Goal: Task Accomplishment & Management: Use online tool/utility

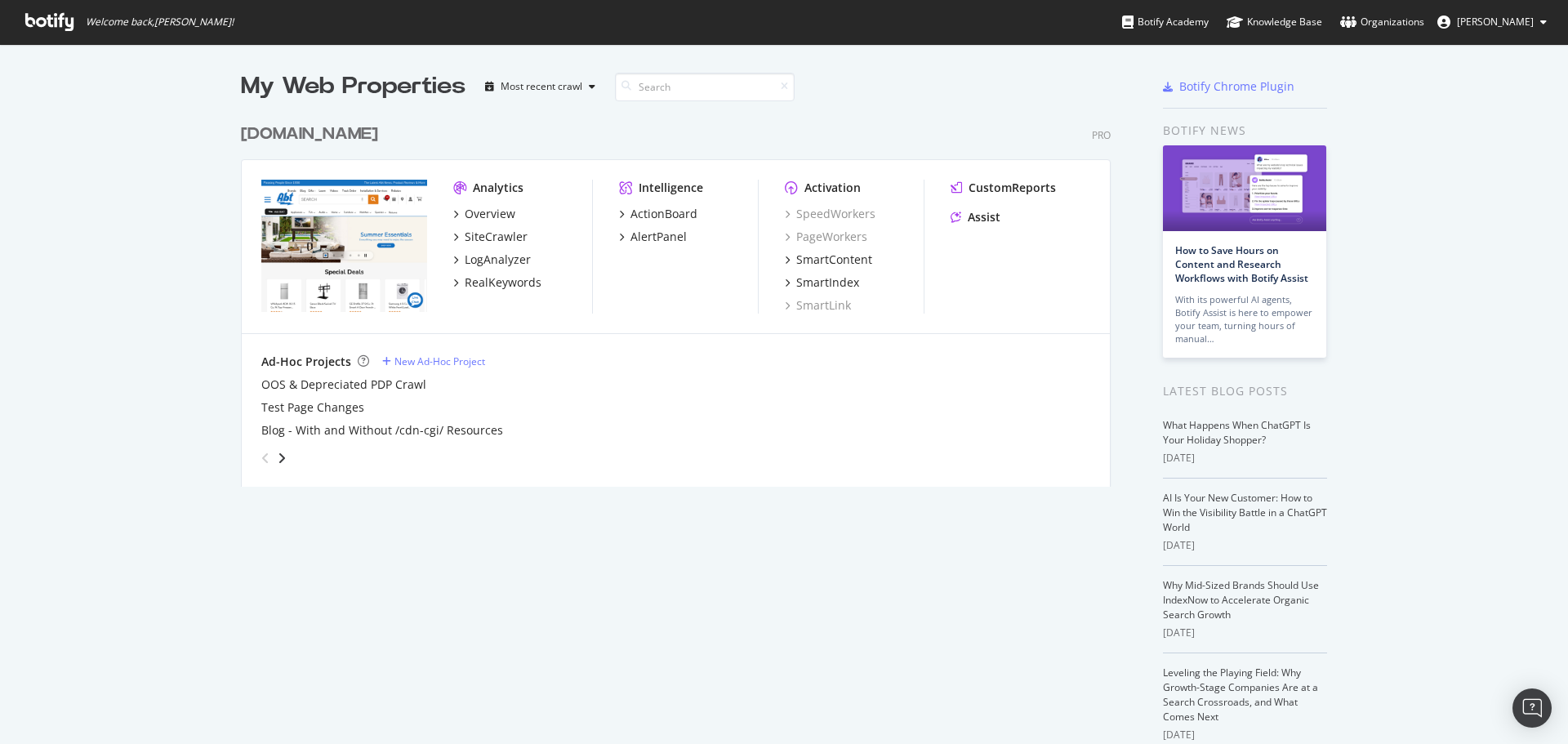
scroll to position [731, 1543]
click at [656, 212] on div "ActionBoard" at bounding box center [664, 214] width 67 height 17
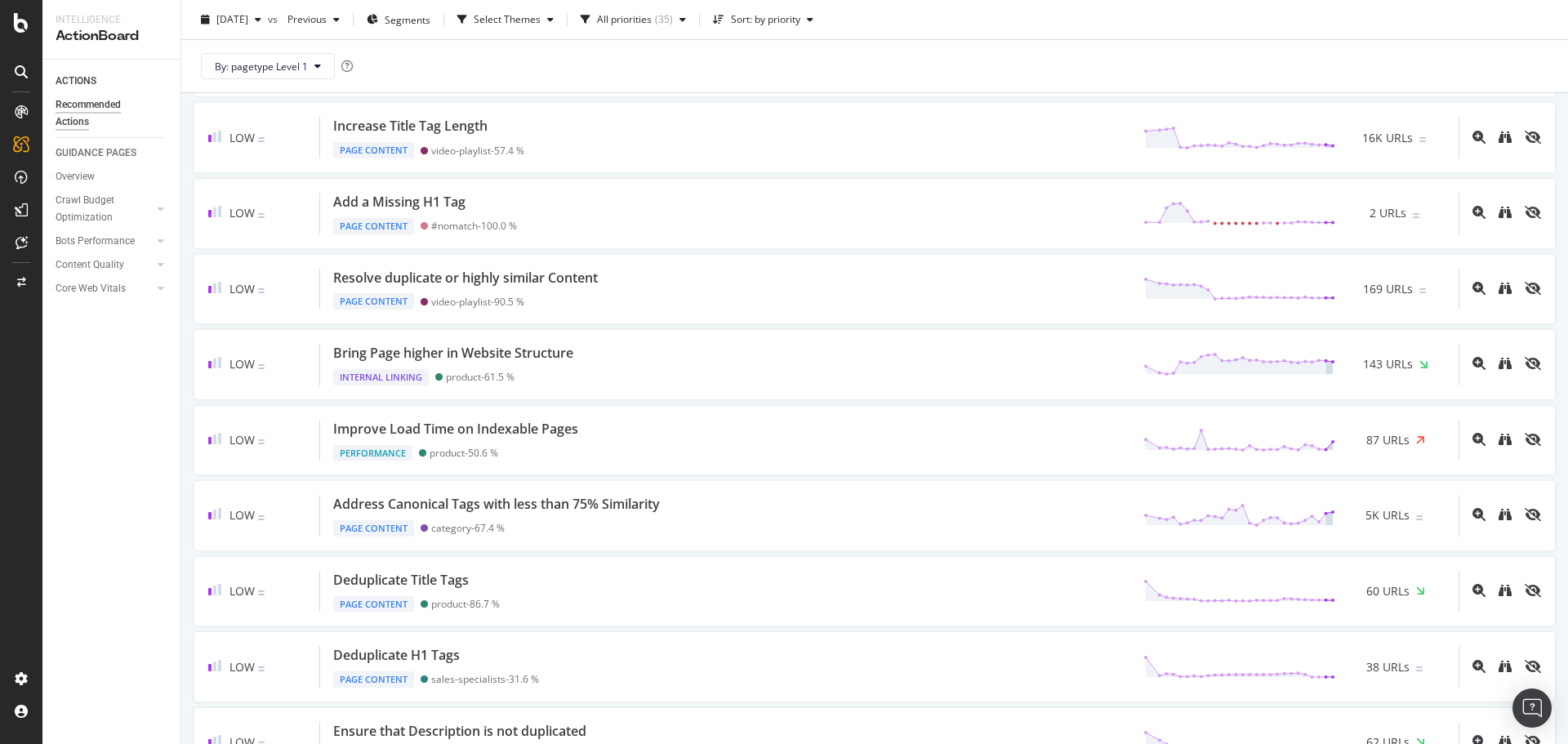
scroll to position [490, 0]
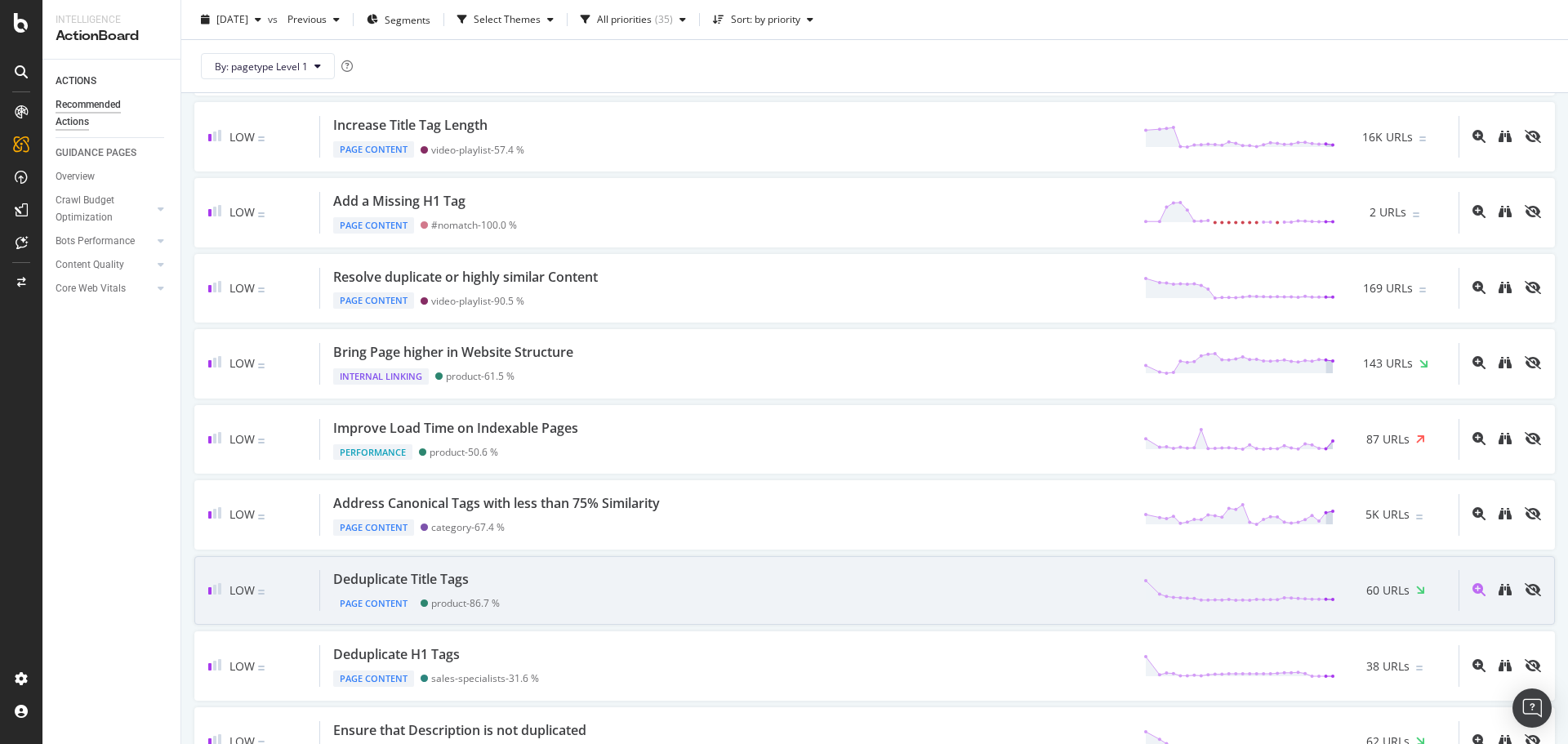
click at [895, 620] on div "Low Deduplicate Title Tags Page Content product - 86.7 % 60 URLs" at bounding box center [874, 590] width 1360 height 70
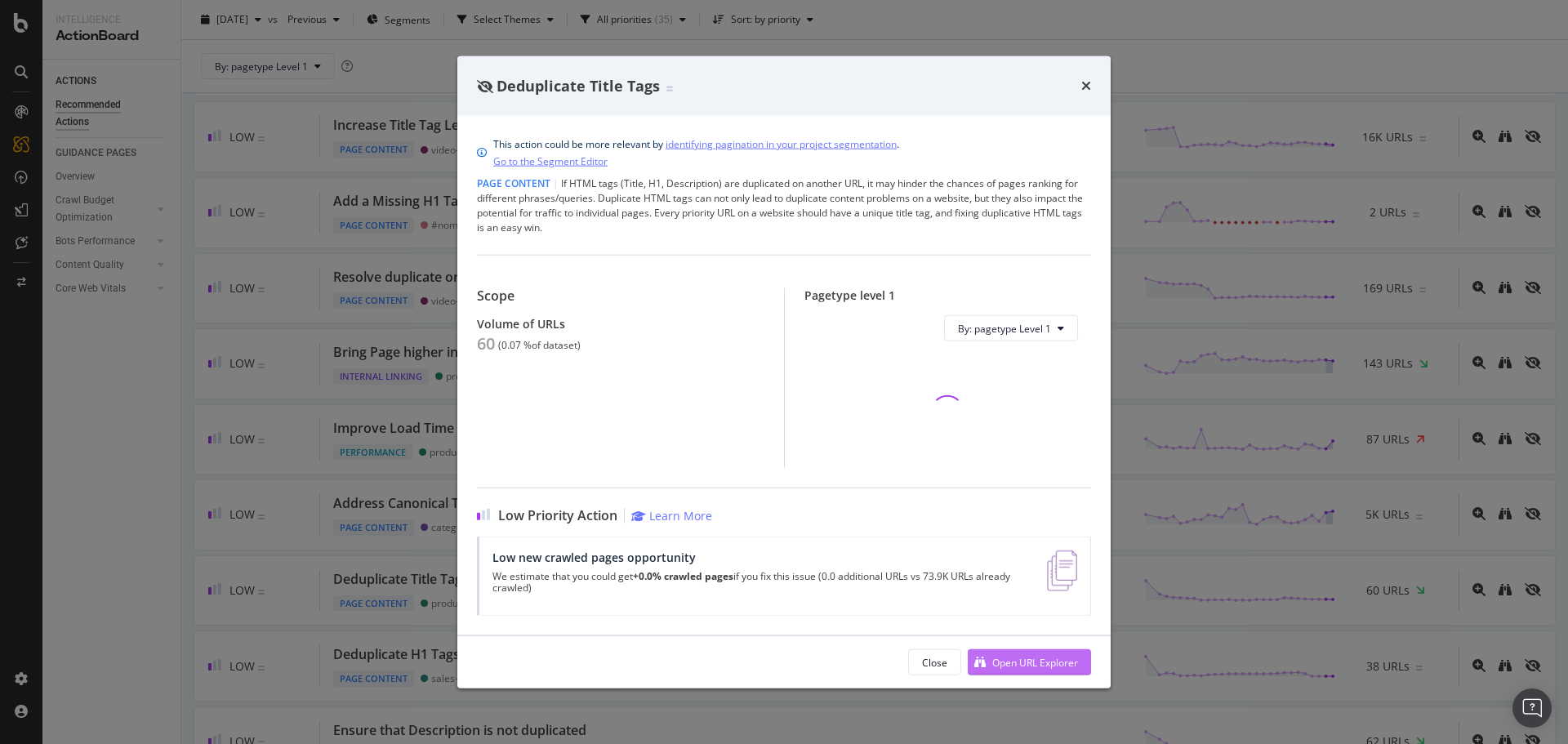
click at [1005, 666] on div "Open URL Explorer" at bounding box center [1035, 662] width 85 height 14
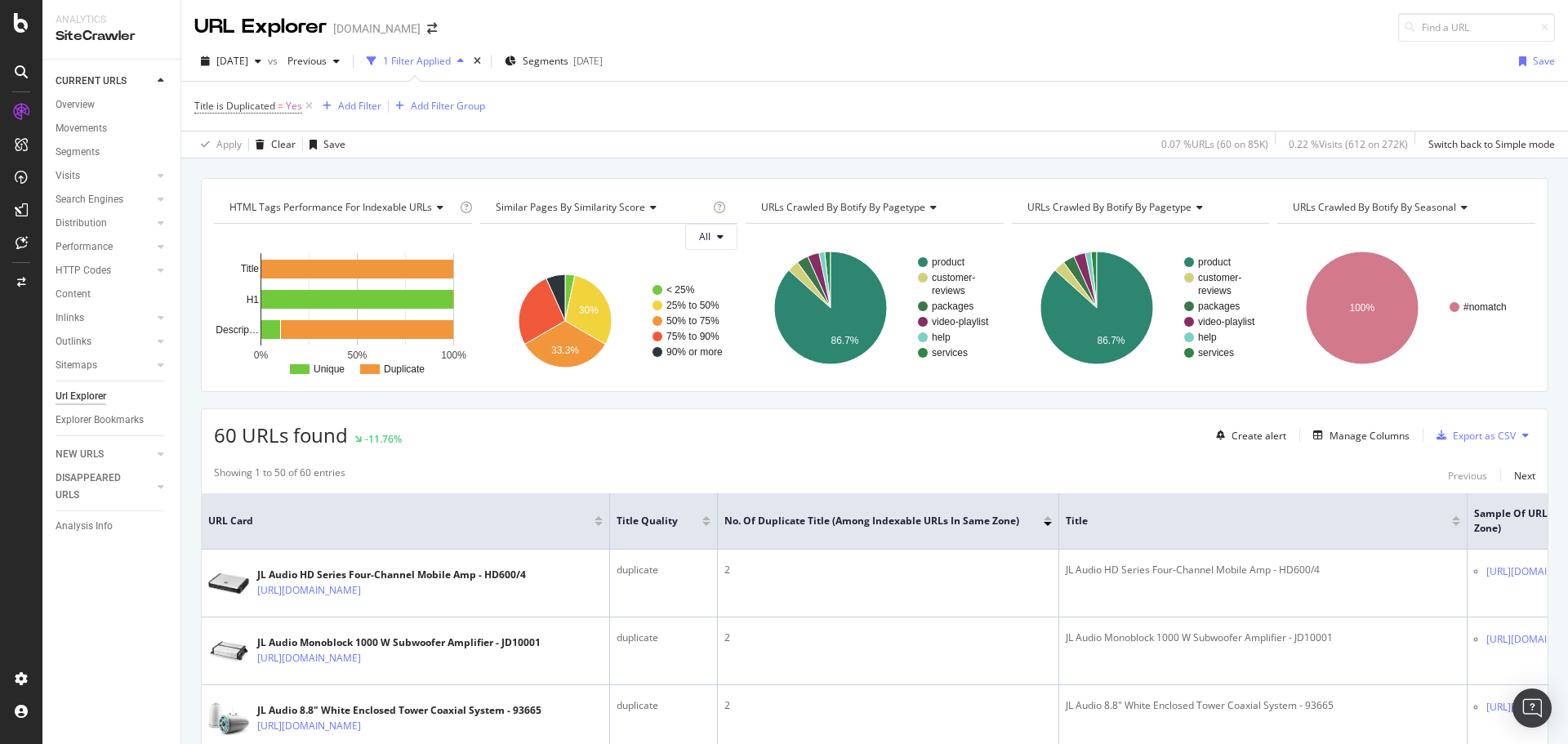
click at [920, 434] on div "60 URLs found -11.76% Create alert Manage Columns Export as CSV" at bounding box center [875, 428] width 1345 height 40
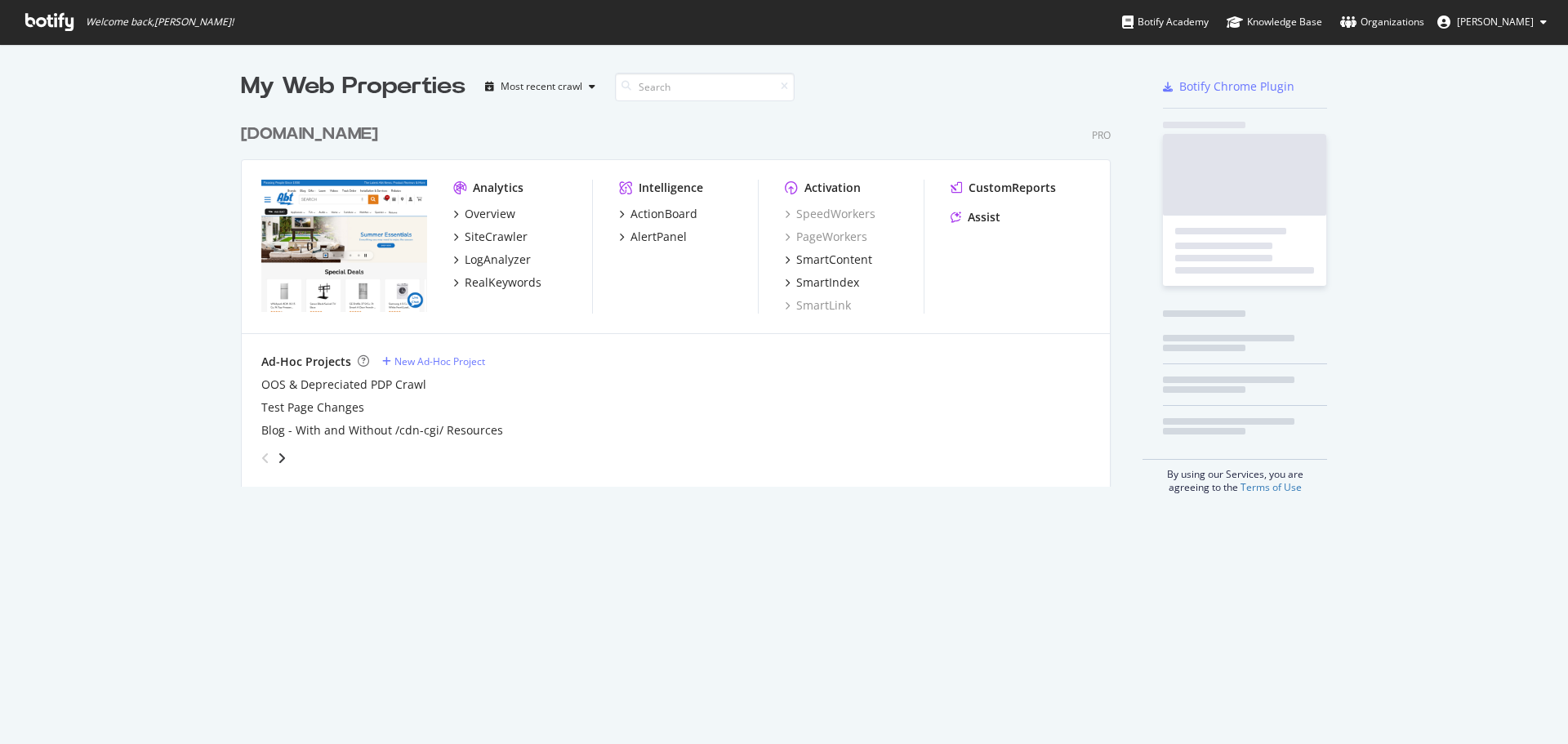
scroll to position [731, 1543]
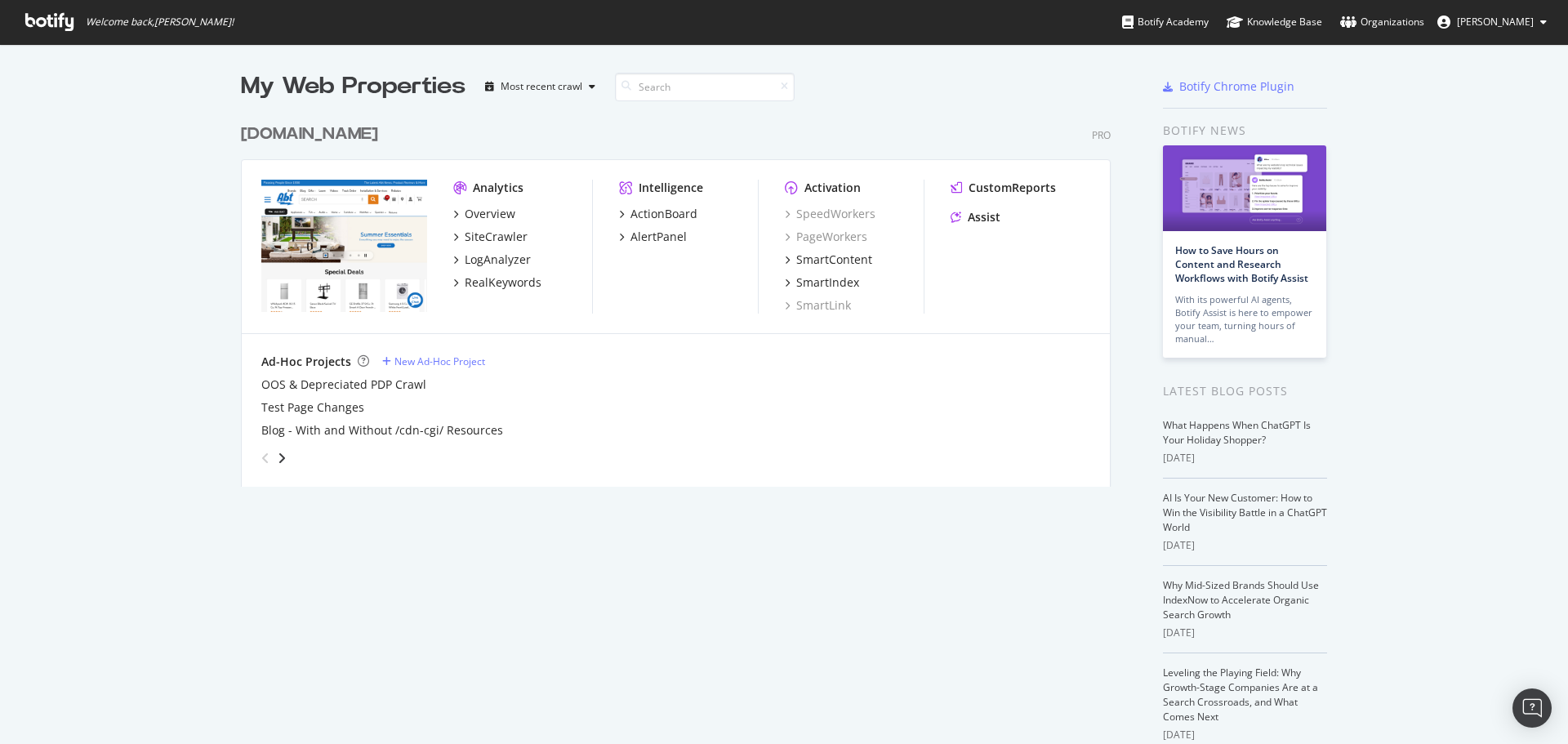
click at [262, 134] on div "[DOMAIN_NAME]" at bounding box center [310, 134] width 137 height 24
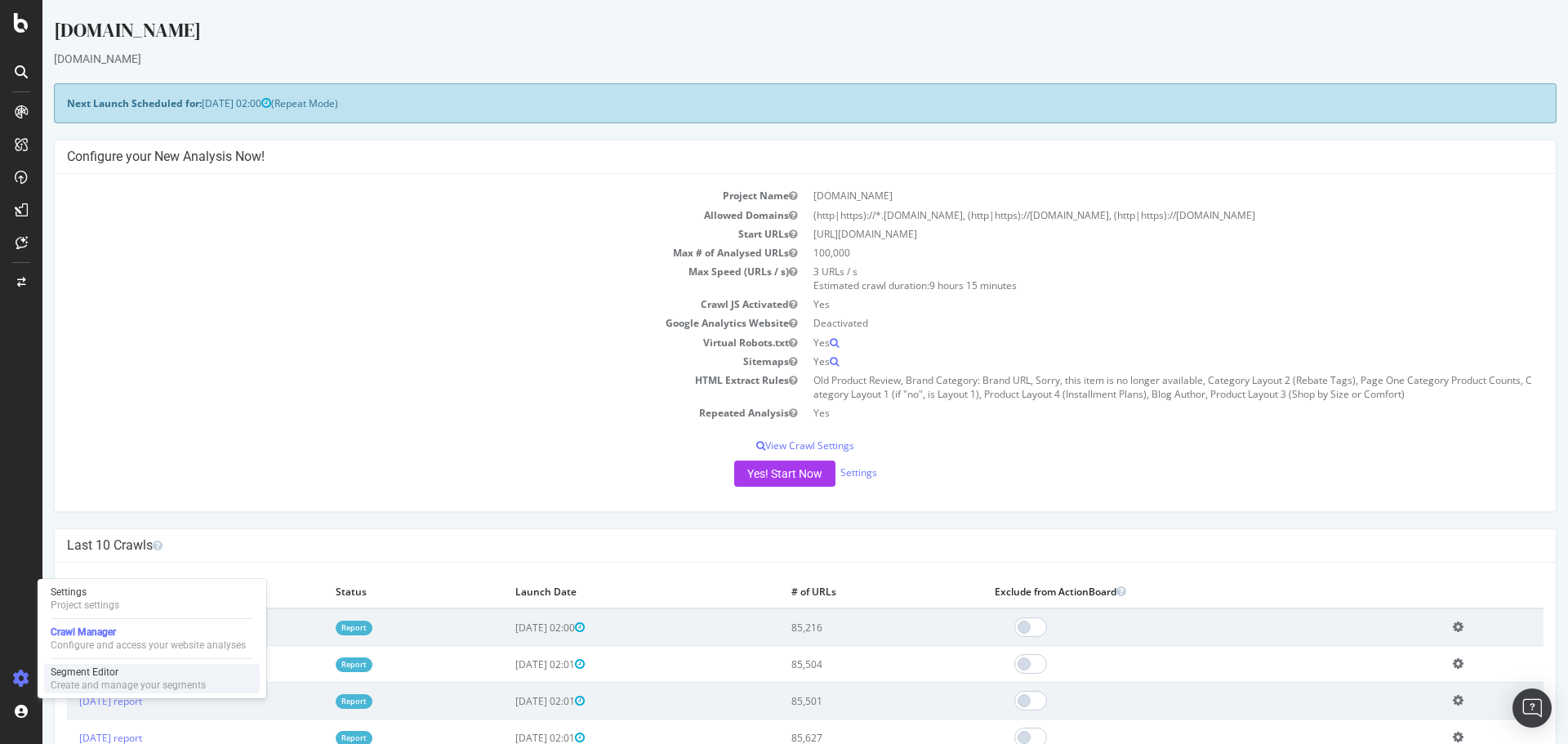
click at [84, 666] on div "Segment Editor" at bounding box center [128, 671] width 155 height 13
